Goal: Check status: Check status

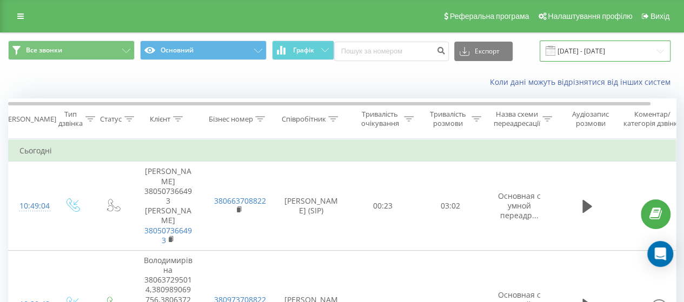
click at [627, 58] on input "20.09.2025 - 22.09.2025" at bounding box center [605, 51] width 131 height 21
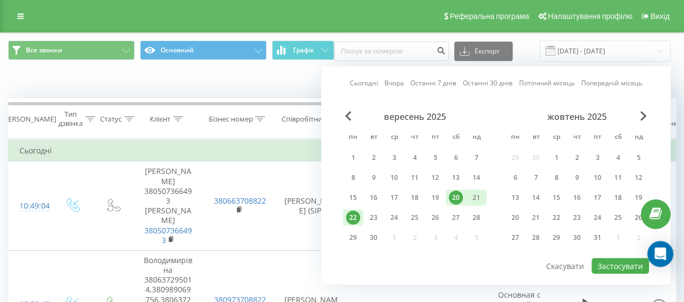
click at [344, 215] on div "22" at bounding box center [353, 218] width 21 height 16
drag, startPoint x: 348, startPoint y: 215, endPoint x: 416, endPoint y: 277, distance: 92.3
click at [349, 216] on div "22" at bounding box center [353, 218] width 14 height 14
click at [628, 263] on button "Застосувати" at bounding box center [620, 266] width 57 height 16
type input "[DATE] - [DATE]"
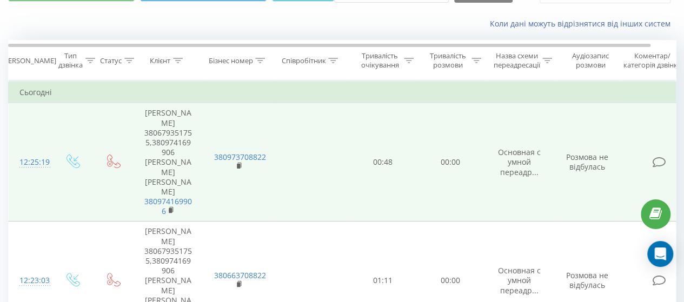
scroll to position [48, 0]
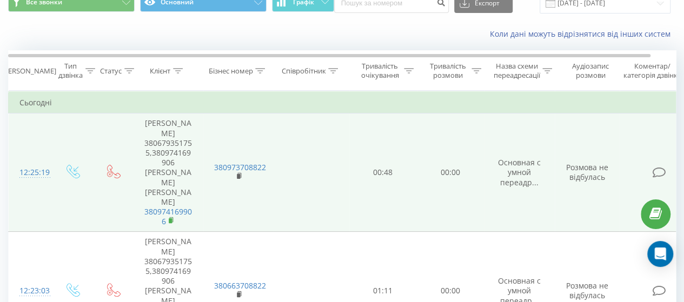
click at [169, 218] on rect at bounding box center [170, 220] width 3 height 5
click at [169, 217] on icon at bounding box center [172, 221] width 6 height 8
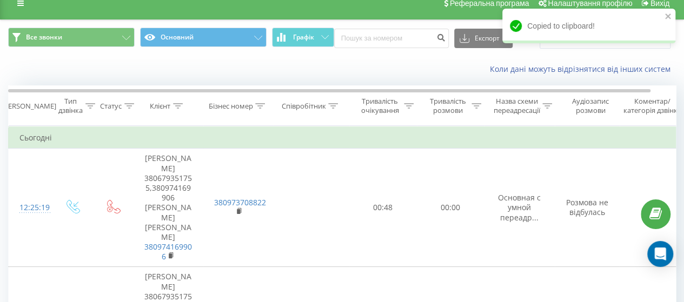
scroll to position [0, 0]
